Goal: Find specific page/section: Find specific page/section

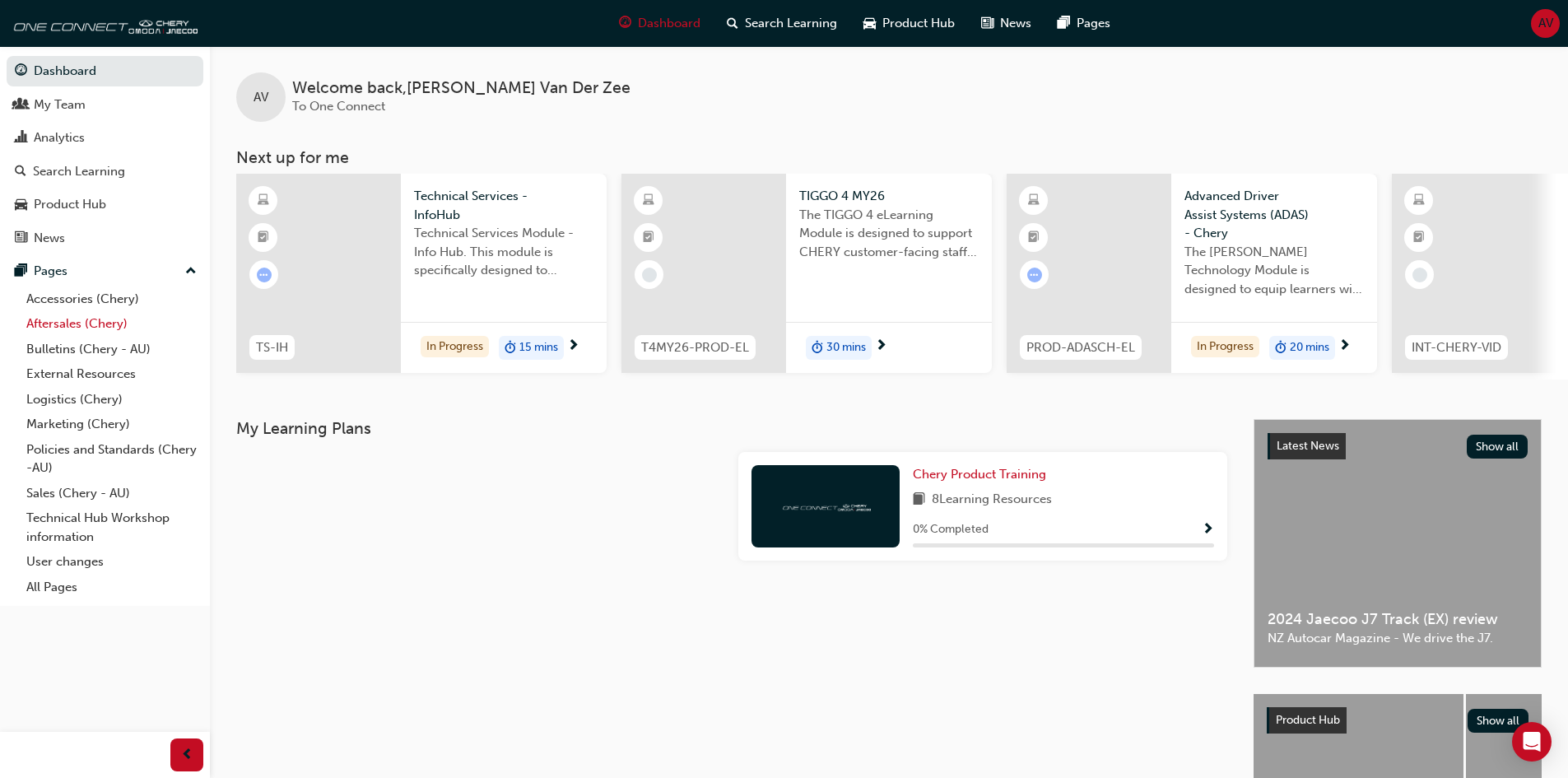
click at [65, 320] on link "Aftersales (Chery)" at bounding box center [111, 324] width 184 height 26
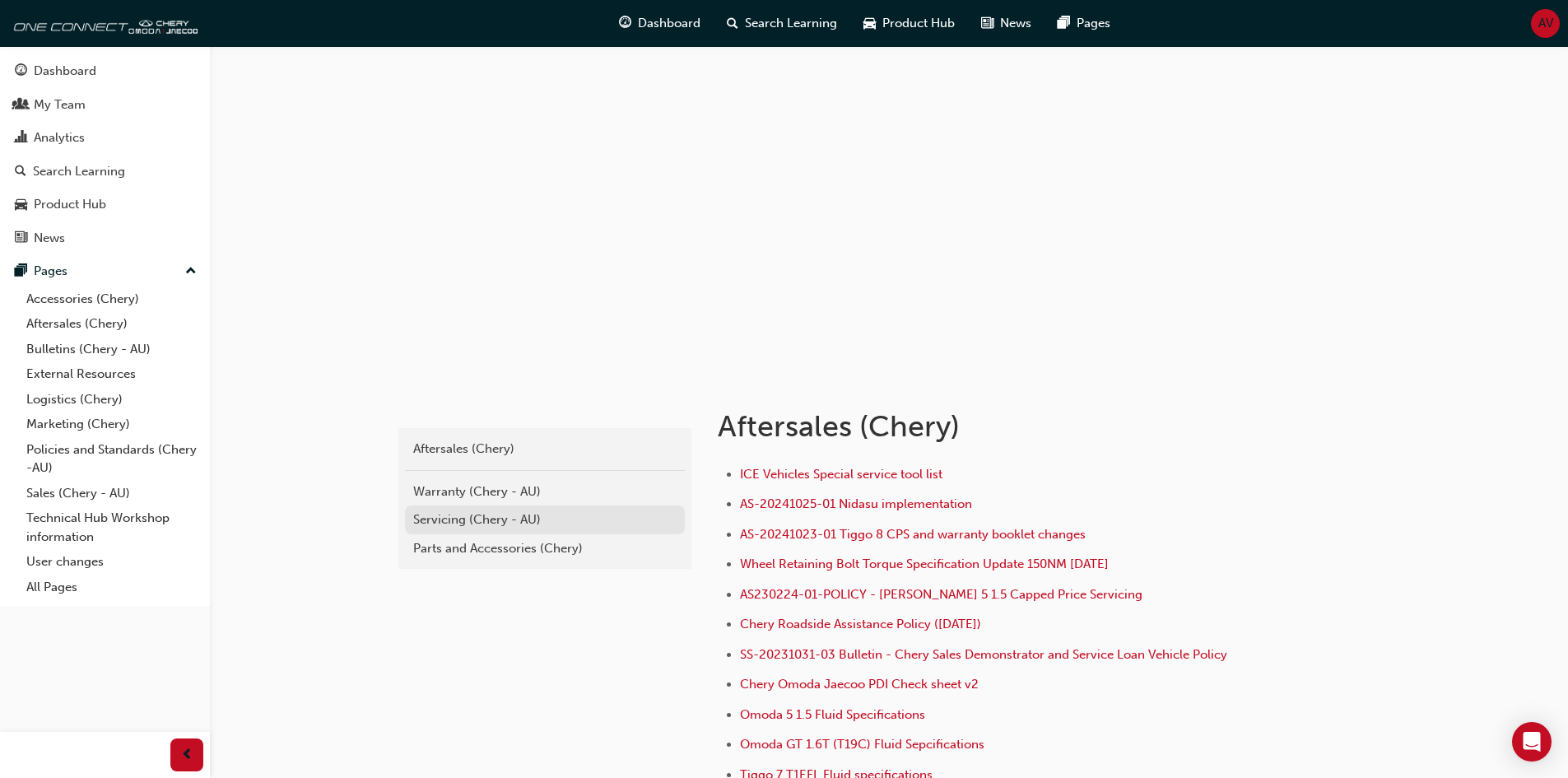
click at [454, 519] on div "Servicing (Chery - AU)" at bounding box center [545, 519] width 263 height 19
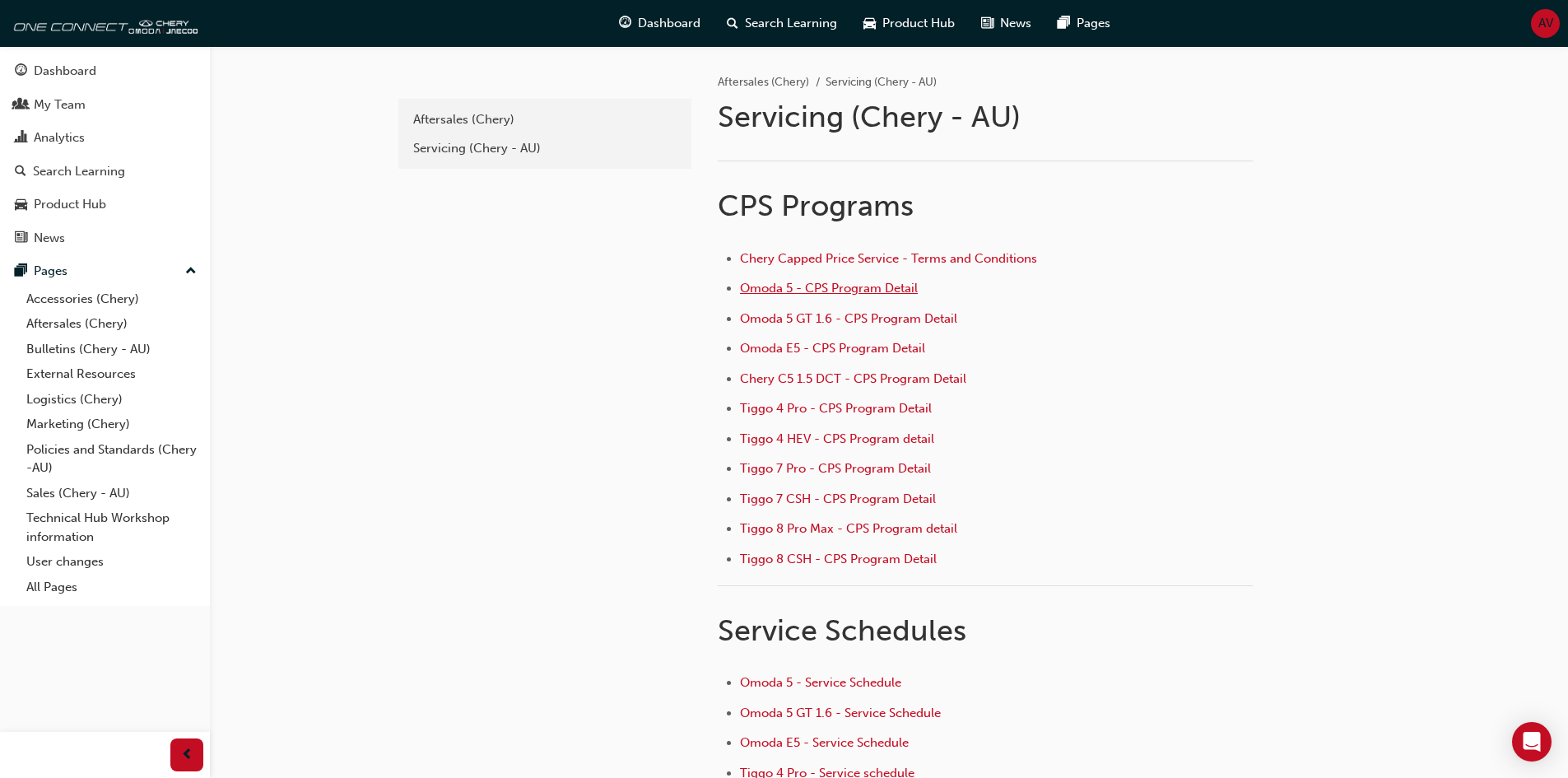
click at [797, 289] on span "Omoda 5 - CPS Program Detail" at bounding box center [829, 288] width 178 height 15
